Goal: Navigation & Orientation: Go to known website

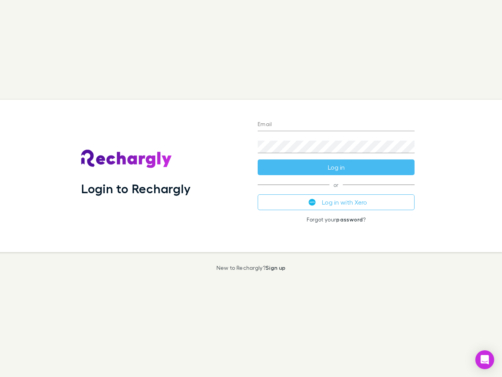
click at [251, 188] on div "Login to Rechargly" at bounding box center [163, 176] width 177 height 152
click at [336, 125] on input "Email" at bounding box center [336, 124] width 157 height 13
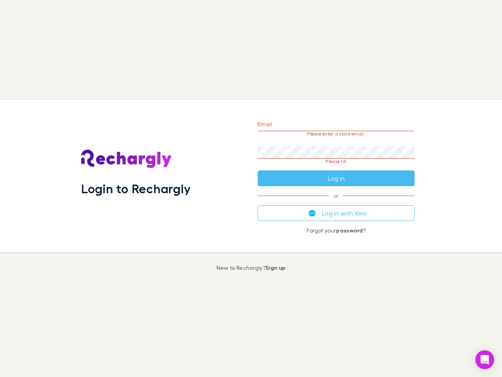
click at [336, 167] on form "Email Please enter a valid email. Password Please fill Log in" at bounding box center [336, 149] width 157 height 74
click at [336, 202] on div "Email Please enter a valid email. Password Please fill Log in or Log in with Xe…" at bounding box center [335, 176] width 169 height 152
click at [485, 359] on icon "Open Intercom Messenger" at bounding box center [485, 359] width 8 height 9
